Goal: Task Accomplishment & Management: Manage account settings

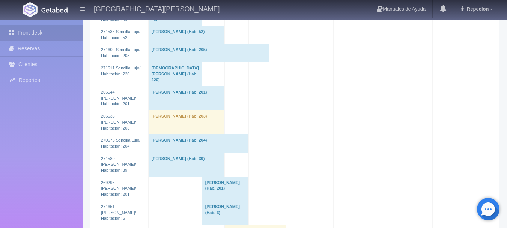
scroll to position [976, 0]
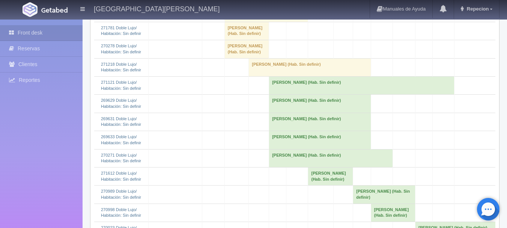
scroll to position [451, 0]
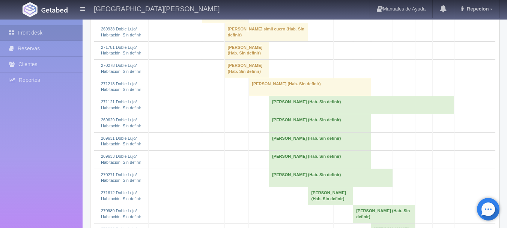
click at [236, 59] on td "Georgina Leal Lopez (Hab. Sin definir)" at bounding box center [247, 50] width 44 height 18
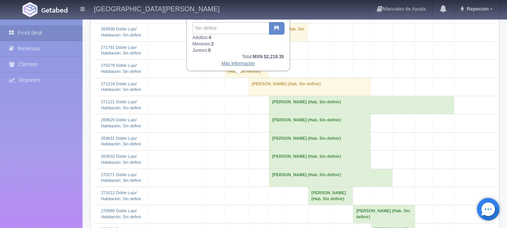
click at [241, 65] on link "Más Información" at bounding box center [238, 63] width 33 height 5
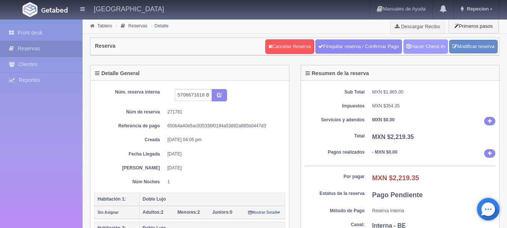
click at [410, 48] on link "Hacer Check-In" at bounding box center [426, 46] width 45 height 14
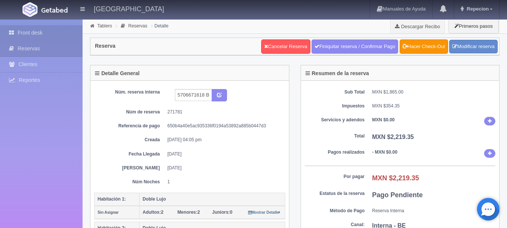
click at [34, 29] on link "Front desk" at bounding box center [41, 32] width 83 height 15
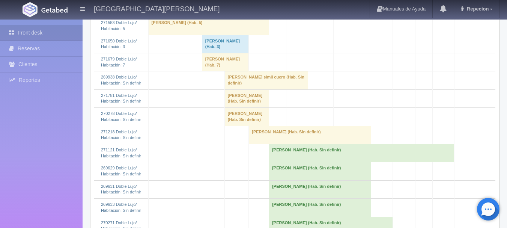
scroll to position [413, 0]
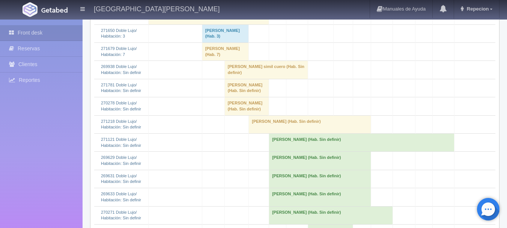
click at [231, 97] on td "Georgina Leal Lopez (Hab. Sin definir)" at bounding box center [247, 88] width 44 height 18
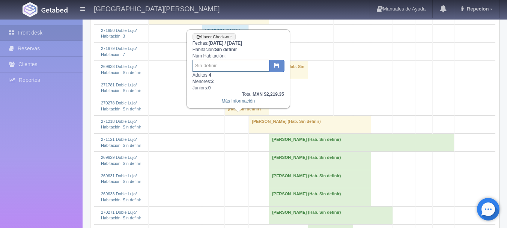
click at [225, 68] on input "text" at bounding box center [231, 66] width 77 height 12
type input "7/8"
click at [284, 68] on button "button" at bounding box center [276, 66] width 15 height 13
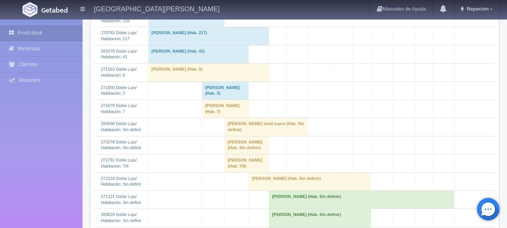
scroll to position [413, 0]
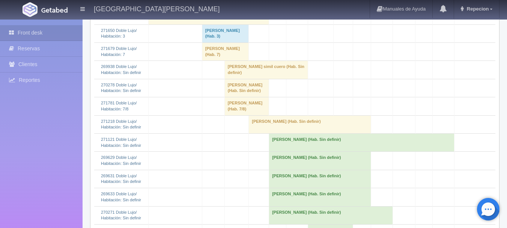
click at [237, 97] on td "[PERSON_NAME] (Hab. Sin definir)" at bounding box center [247, 88] width 44 height 18
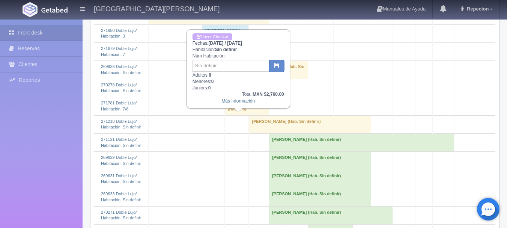
click at [237, 97] on td "[PERSON_NAME] (Hab. Sin definir)" at bounding box center [247, 88] width 44 height 18
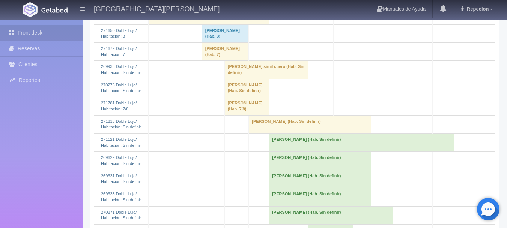
click at [237, 97] on td "martha alejandra cortes villegas (Hab. Sin definir)" at bounding box center [247, 88] width 44 height 18
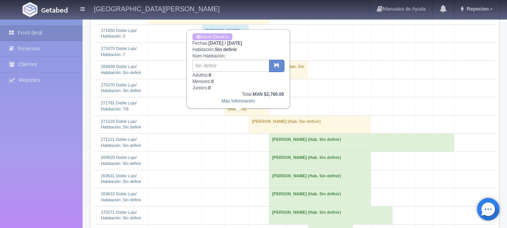
click at [241, 97] on td "martha alejandra cortes villegas (Hab. Sin definir)" at bounding box center [247, 88] width 44 height 18
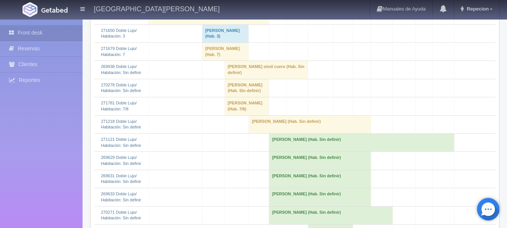
click at [247, 79] on td "saul naranjo simil cuero (Hab. Sin definir)" at bounding box center [267, 70] width 84 height 18
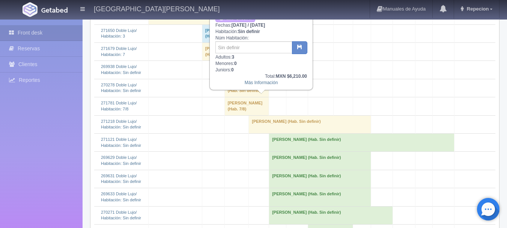
click at [247, 79] on td "[PERSON_NAME] simil cuero (Hab. Sin definir)" at bounding box center [267, 70] width 84 height 18
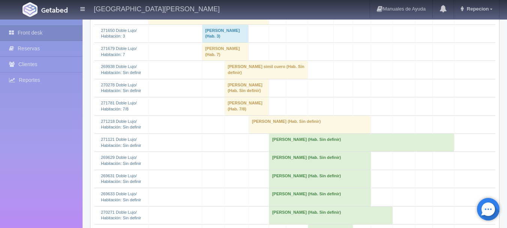
click at [242, 97] on td "[PERSON_NAME] (Hab. Sin definir)" at bounding box center [247, 88] width 44 height 18
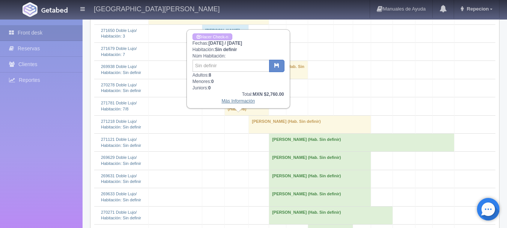
click at [244, 103] on link "Más Información" at bounding box center [238, 100] width 33 height 5
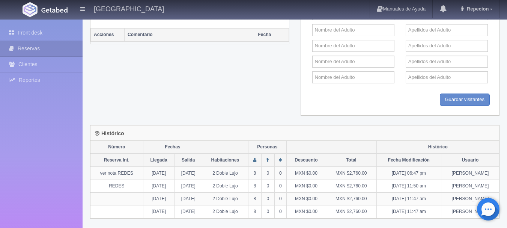
scroll to position [387, 0]
click at [38, 35] on link "Front desk" at bounding box center [41, 32] width 83 height 15
